Goal: Task Accomplishment & Management: Manage account settings

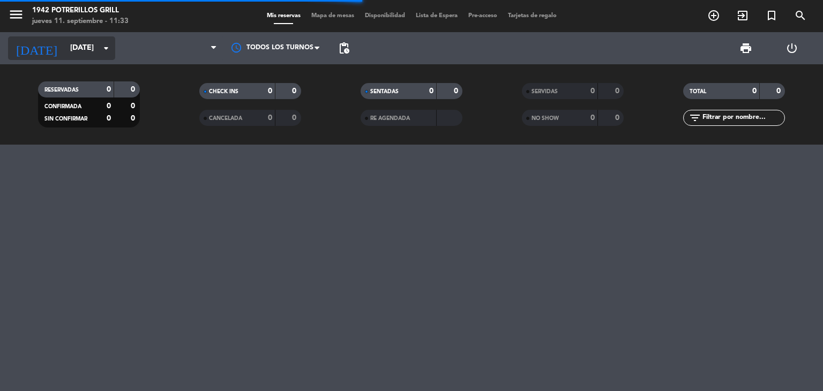
click at [90, 43] on input "[DATE]" at bounding box center [116, 48] width 102 height 19
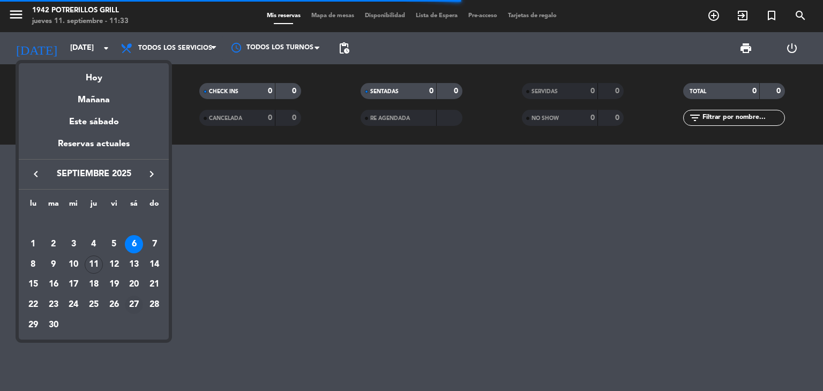
click at [137, 302] on div "27" at bounding box center [134, 305] width 18 height 18
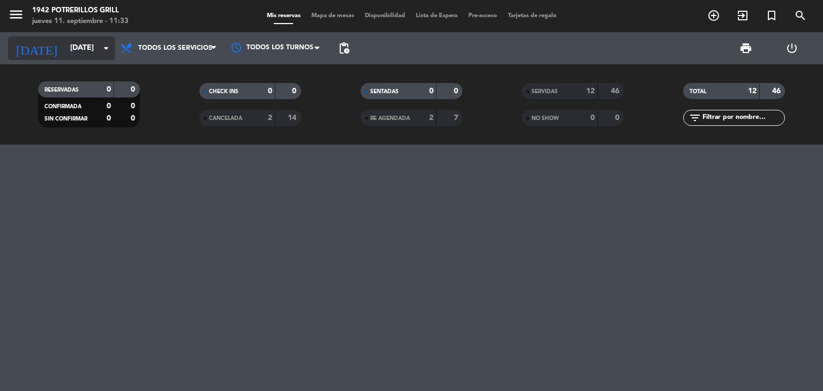
click at [96, 44] on input "[DATE]" at bounding box center [116, 48] width 102 height 19
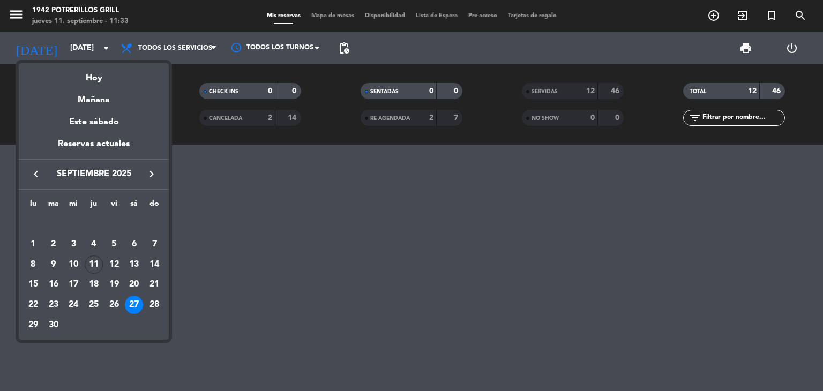
click at [130, 302] on div "27" at bounding box center [134, 305] width 18 height 18
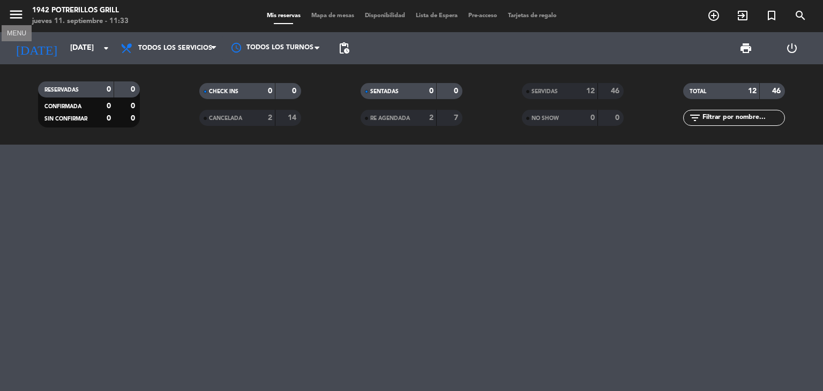
click at [22, 19] on icon "menu" at bounding box center [16, 14] width 16 height 16
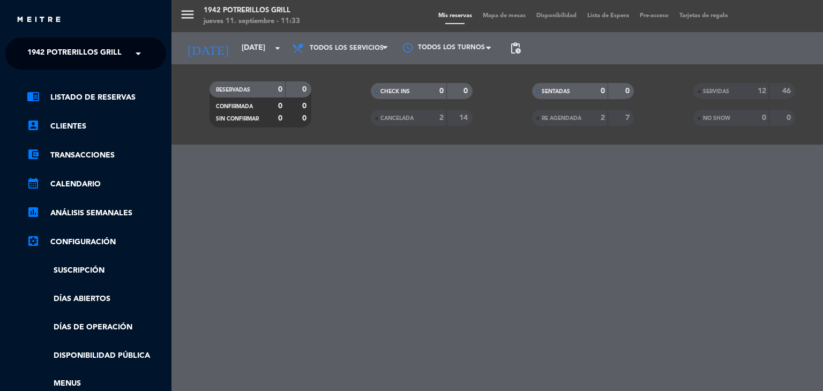
click at [353, 61] on div "menu 1942 Potrerillos Grill [DATE] 11. septiembre - 11:33 Mis reservas Mapa de …" at bounding box center [582, 195] width 823 height 391
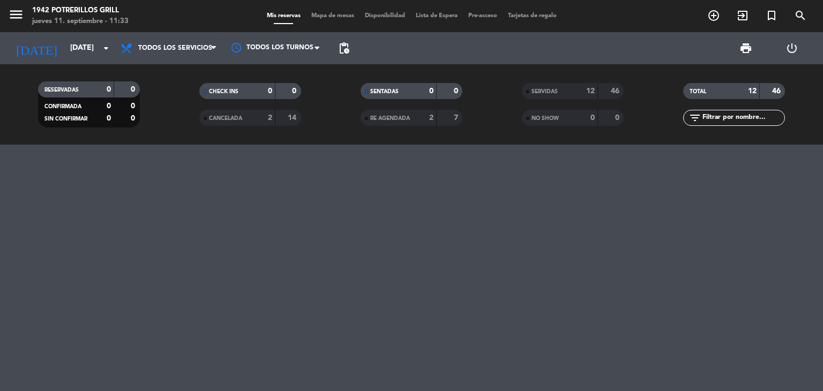
click at [601, 208] on div at bounding box center [411, 268] width 823 height 246
click at [97, 54] on input "[DATE]" at bounding box center [116, 48] width 102 height 19
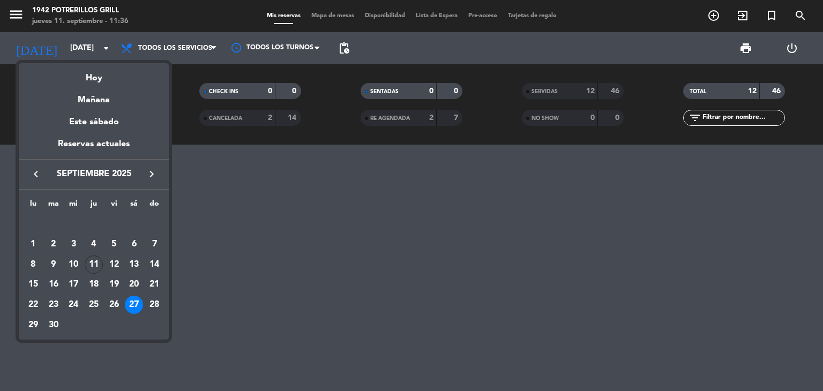
click at [135, 261] on div "13" at bounding box center [134, 264] width 18 height 18
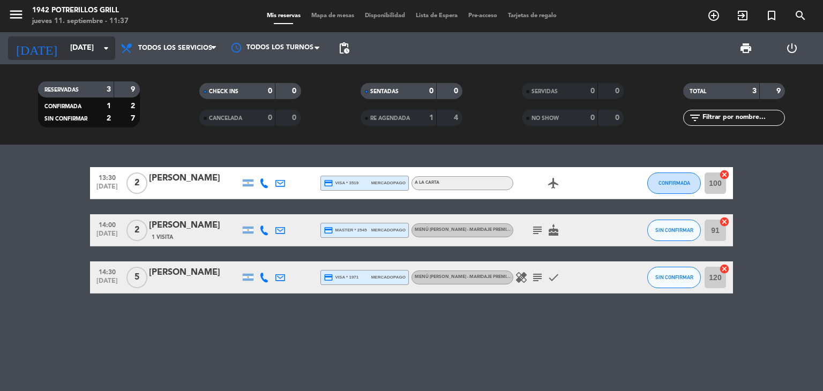
click at [77, 55] on input "[DATE]" at bounding box center [116, 48] width 102 height 19
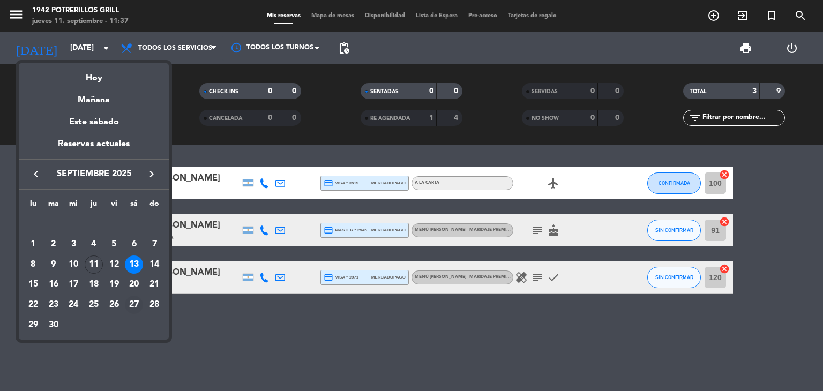
click at [137, 303] on div "27" at bounding box center [134, 305] width 18 height 18
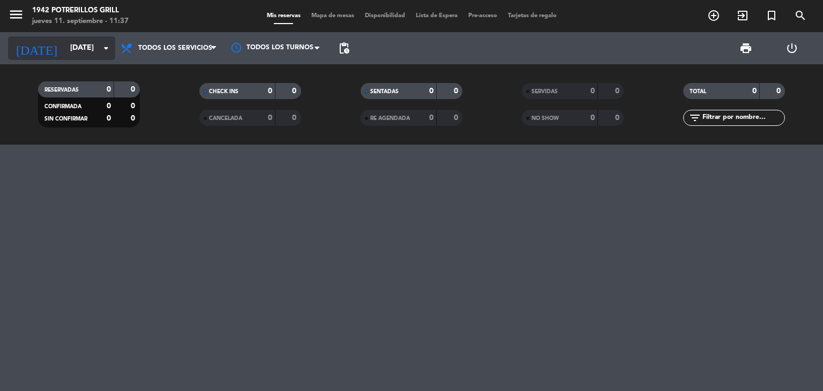
click at [73, 40] on input "[DATE]" at bounding box center [116, 48] width 102 height 19
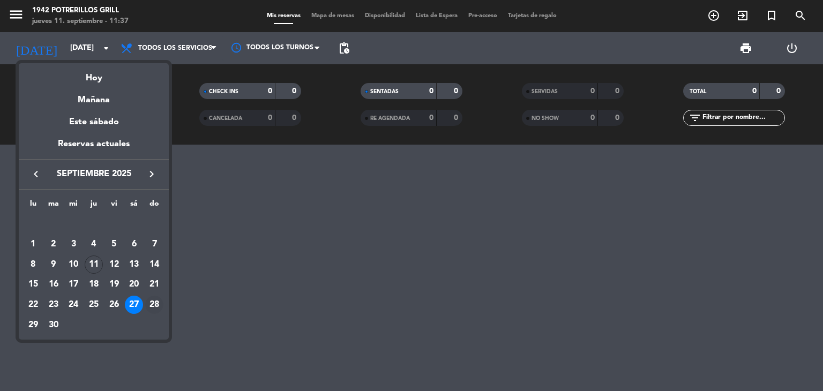
click at [156, 306] on div "28" at bounding box center [154, 305] width 18 height 18
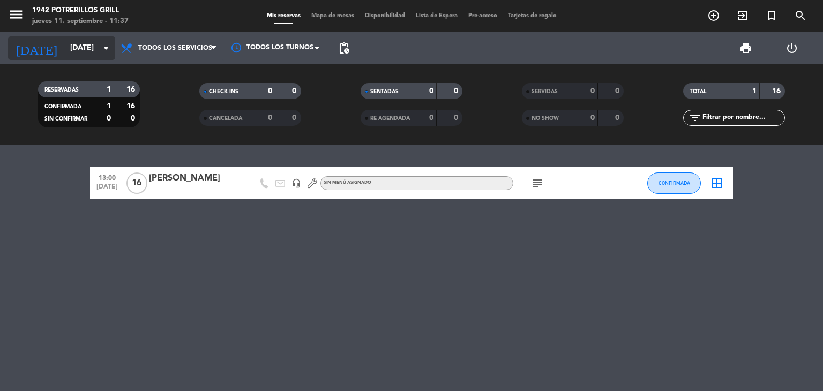
click at [65, 45] on input "[DATE]" at bounding box center [116, 48] width 102 height 19
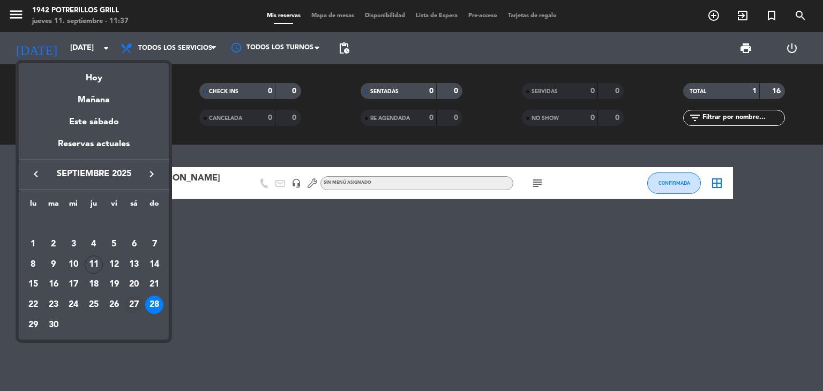
click at [140, 308] on div "27" at bounding box center [134, 305] width 18 height 18
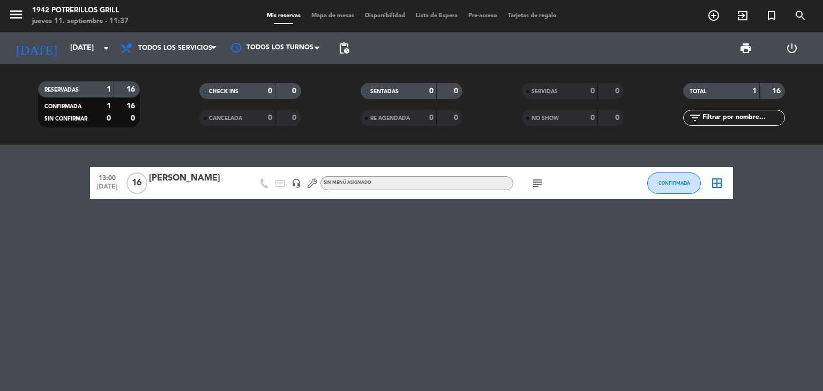
type input "[DATE]"
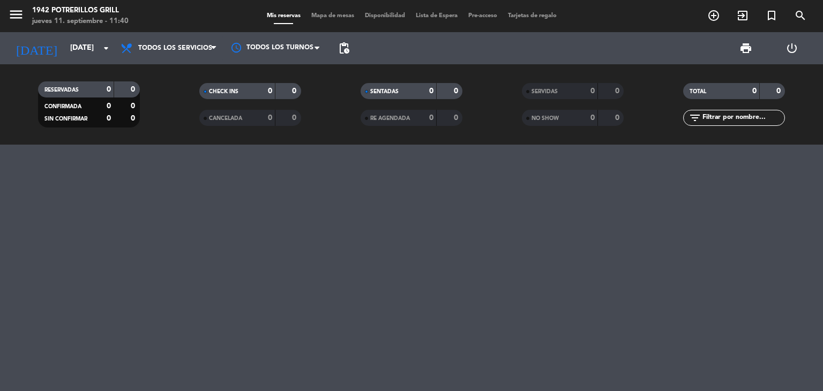
click at [67, 16] on div "jueves 11. septiembre - 11:40" at bounding box center [80, 21] width 96 height 11
click at [13, 24] on button "menu" at bounding box center [16, 16] width 16 height 20
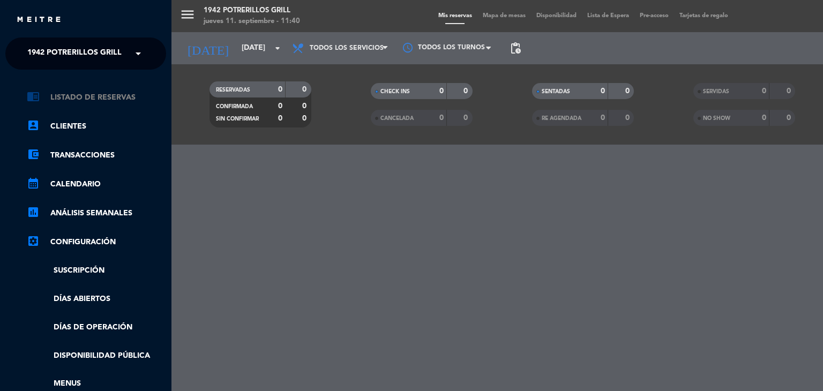
click at [86, 92] on link "chrome_reader_mode Listado de Reservas" at bounding box center [96, 97] width 139 height 13
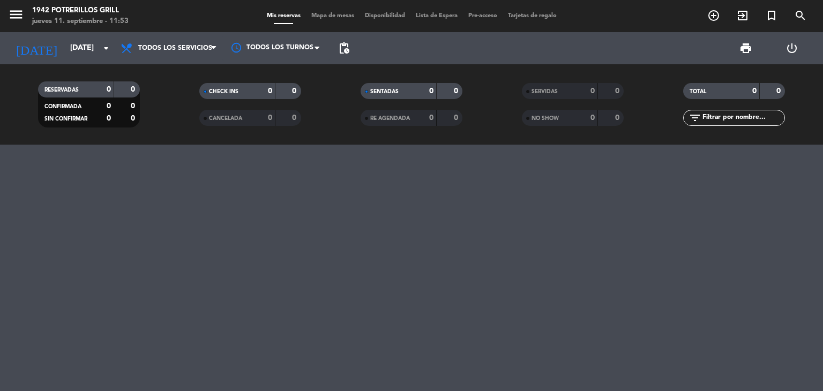
click at [65, 16] on div "jueves 11. septiembre - 11:53" at bounding box center [80, 21] width 96 height 11
click at [19, 19] on icon "menu" at bounding box center [16, 14] width 16 height 16
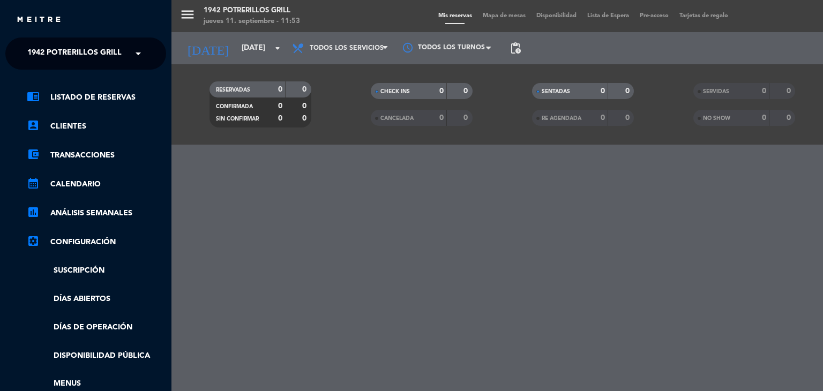
click at [19, 19] on img at bounding box center [39, 20] width 46 height 8
click at [189, 13] on div "menu 1942 Potrerillos Grill [DATE] 11. septiembre - 11:53 Mis reservas Mapa de …" at bounding box center [582, 195] width 823 height 391
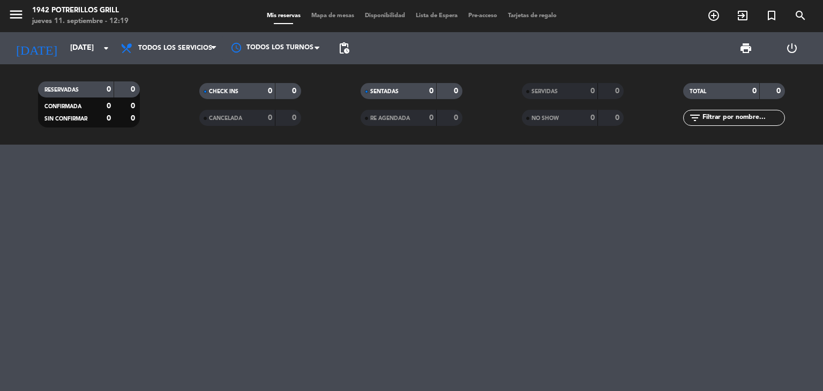
click at [56, 11] on div "1942 Potrerillos Grill" at bounding box center [80, 10] width 96 height 11
click at [86, 9] on div "1942 Potrerillos Grill" at bounding box center [80, 10] width 96 height 11
